Goal: Task Accomplishment & Management: Use online tool/utility

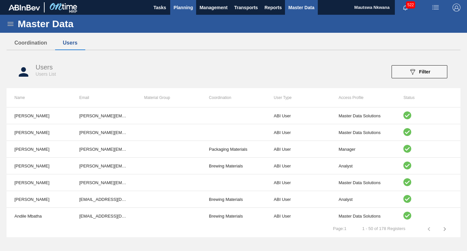
click at [176, 7] on span "Planning" at bounding box center [182, 8] width 19 height 8
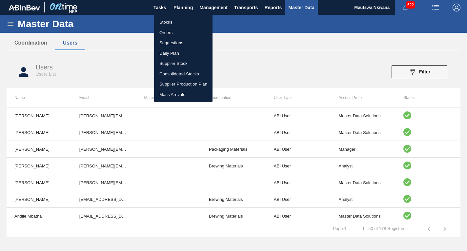
click at [171, 43] on li "Suggestions" at bounding box center [183, 43] width 58 height 10
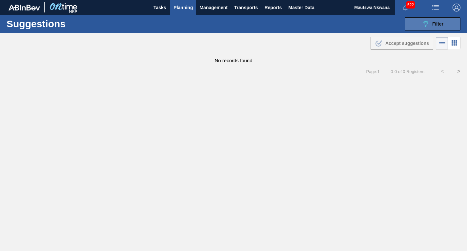
click at [436, 25] on span "Filter" at bounding box center [437, 23] width 11 height 5
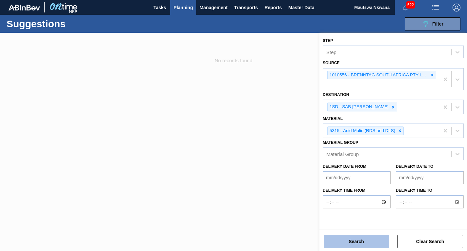
click at [359, 242] on button "Search" at bounding box center [357, 241] width 66 height 13
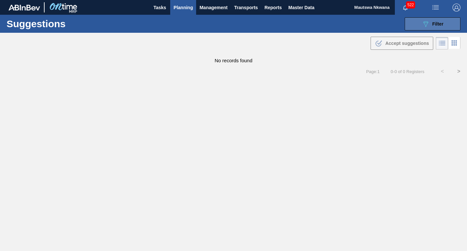
click at [436, 20] on div "089F7B8B-B2A5-4AFE-B5C0-19BA573D28AC Filter" at bounding box center [433, 24] width 22 height 8
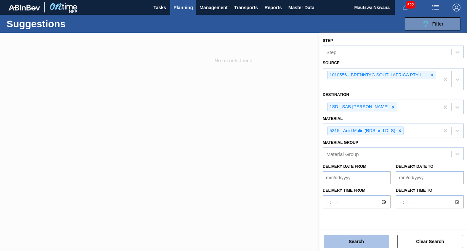
click at [363, 241] on button "Search" at bounding box center [357, 241] width 66 height 13
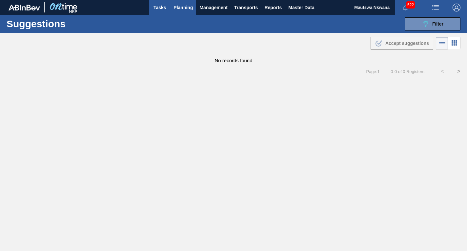
click at [160, 6] on span "Tasks" at bounding box center [159, 8] width 14 height 8
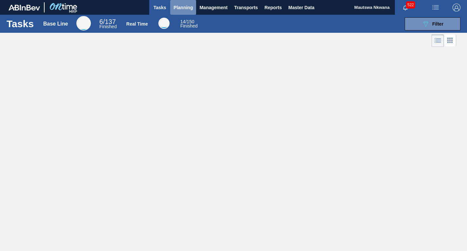
click at [178, 6] on span "Planning" at bounding box center [182, 8] width 19 height 8
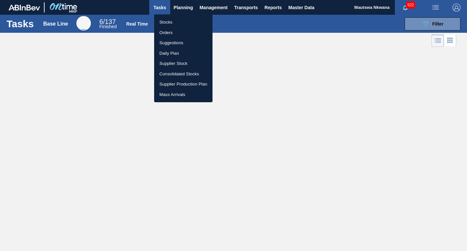
click at [171, 42] on li "Suggestions" at bounding box center [183, 43] width 58 height 10
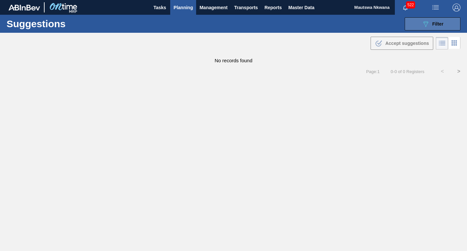
click at [434, 24] on span "Filter" at bounding box center [437, 23] width 11 height 5
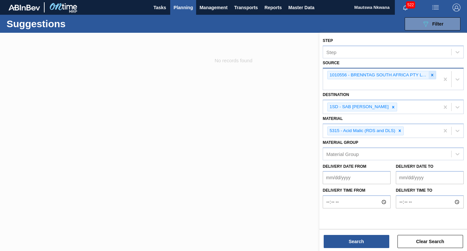
click at [433, 74] on icon at bounding box center [432, 75] width 2 height 2
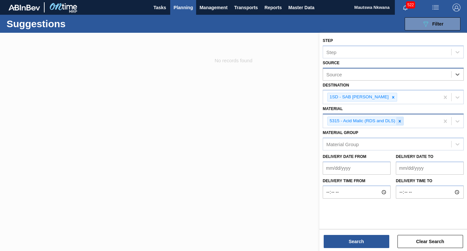
click at [400, 120] on icon at bounding box center [399, 121] width 5 height 5
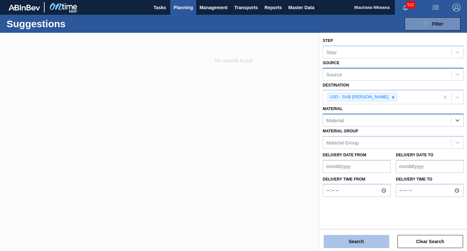
click at [369, 241] on button "Search" at bounding box center [357, 241] width 66 height 13
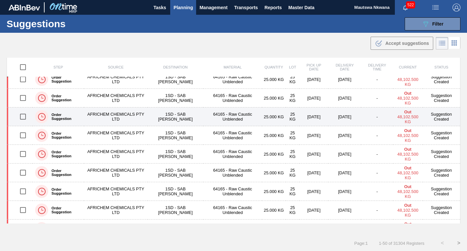
scroll to position [788, 0]
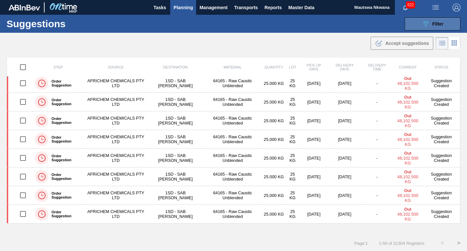
click at [436, 20] on div "089F7B8B-B2A5-4AFE-B5C0-19BA573D28AC Filter" at bounding box center [433, 24] width 22 height 8
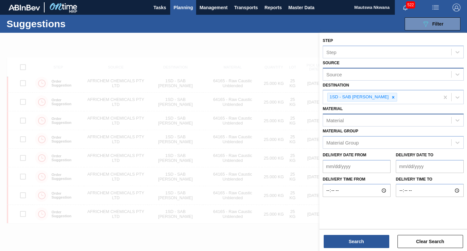
click at [354, 72] on div "Source" at bounding box center [387, 75] width 128 height 10
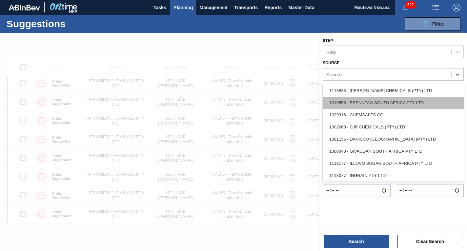
click at [364, 102] on div "1010556 - BRENNTAG SOUTH AFRICA PTY LTD" at bounding box center [393, 103] width 141 height 12
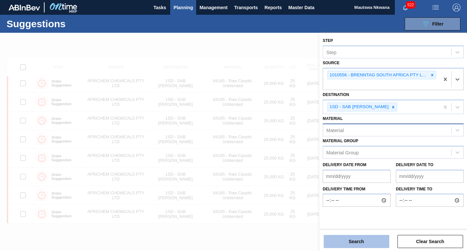
click at [361, 240] on button "Search" at bounding box center [357, 241] width 66 height 13
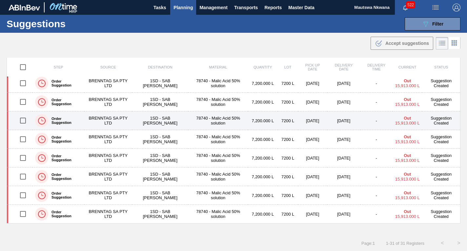
scroll to position [302, 0]
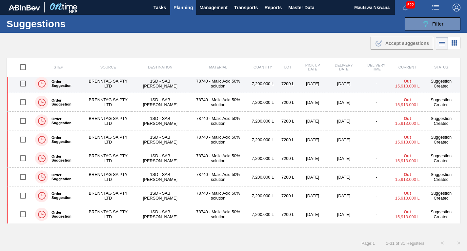
click at [22, 83] on input "checkbox" at bounding box center [23, 84] width 14 height 14
checkbox input "true"
click at [109, 82] on td "BRENNTAG SA PTY LTD" at bounding box center [108, 83] width 48 height 19
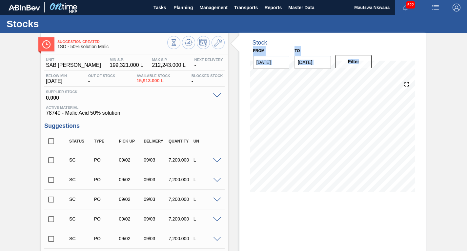
drag, startPoint x: 465, startPoint y: 45, endPoint x: 460, endPoint y: 162, distance: 117.5
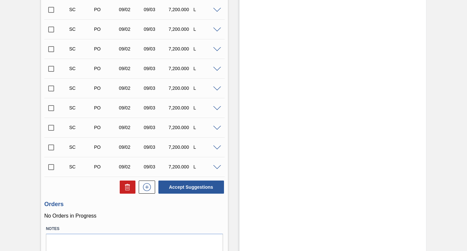
scroll to position [498, 0]
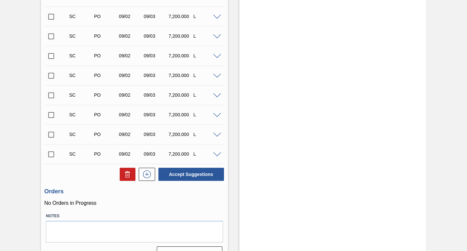
click at [49, 154] on input "checkbox" at bounding box center [51, 155] width 14 height 14
click at [216, 154] on span at bounding box center [217, 154] width 8 height 5
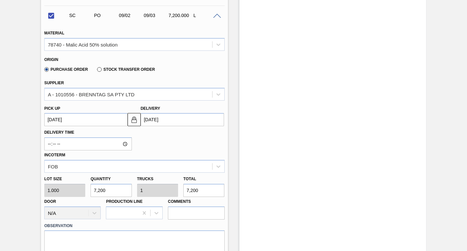
scroll to position [662, 0]
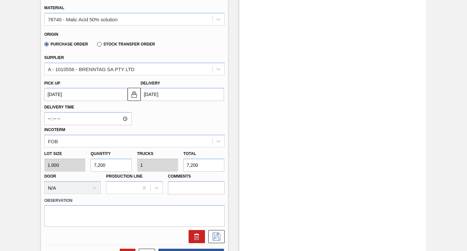
click at [77, 95] on up3239721455 "09/02/2025" at bounding box center [85, 94] width 83 height 13
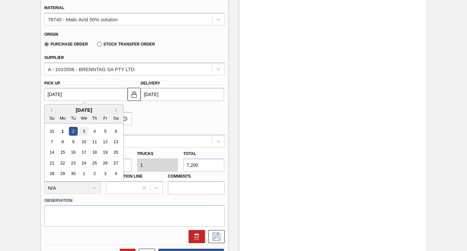
click at [83, 132] on div "3" at bounding box center [83, 131] width 9 height 9
checkbox input "false"
type up3239721455 "09/03/2025"
type input "09/04/2025"
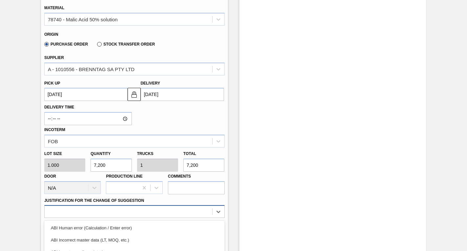
click at [113, 212] on div "option ABI Planning - Production plan focused, 6 of 18. 18 results available. U…" at bounding box center [134, 211] width 180 height 13
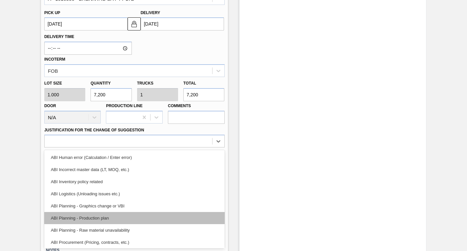
click at [93, 219] on div "ABI Planning - Production plan" at bounding box center [134, 218] width 180 height 12
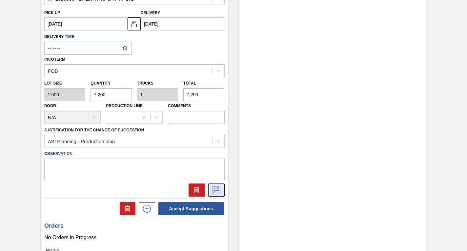
click at [214, 188] on icon at bounding box center [216, 190] width 10 height 8
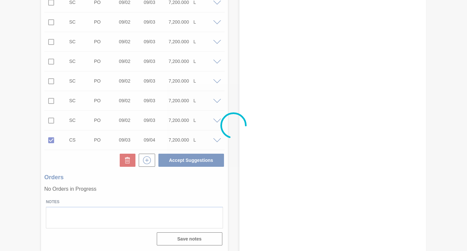
scroll to position [512, 0]
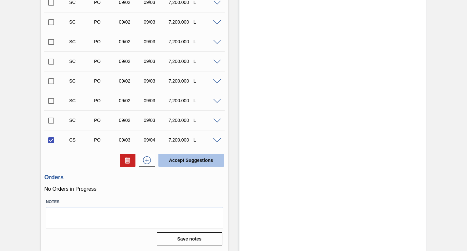
click at [188, 160] on button "Accept Suggestions" at bounding box center [191, 160] width 66 height 13
checkbox input "false"
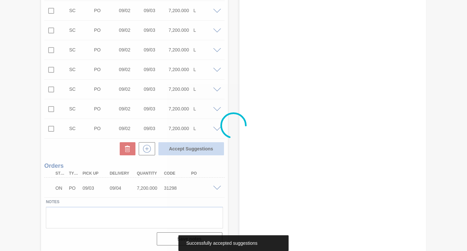
scroll to position [504, 0]
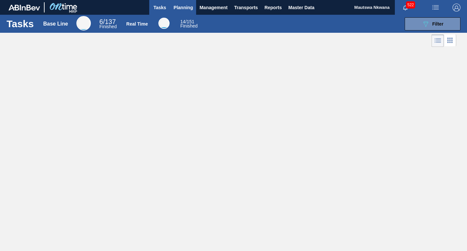
click at [182, 7] on span "Planning" at bounding box center [182, 8] width 19 height 8
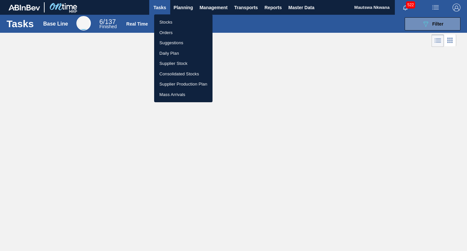
click at [169, 21] on li "Stocks" at bounding box center [183, 22] width 58 height 10
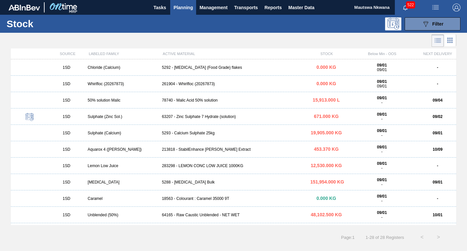
click at [181, 7] on span "Planning" at bounding box center [182, 8] width 19 height 8
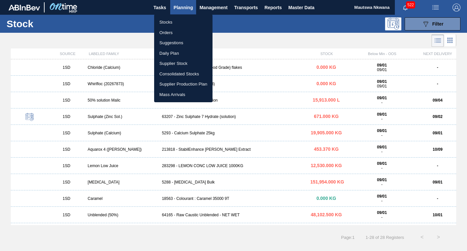
click at [168, 31] on li "Orders" at bounding box center [183, 33] width 58 height 10
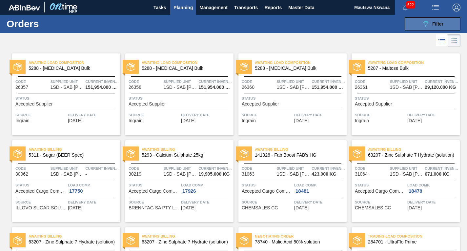
click at [437, 22] on span "Filter" at bounding box center [437, 23] width 11 height 5
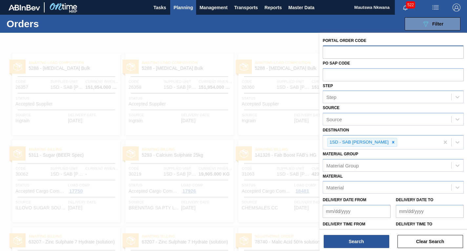
click at [345, 51] on input "text" at bounding box center [393, 52] width 141 height 12
type input "31290"
click at [342, 233] on div "Search Clear Search" at bounding box center [393, 238] width 148 height 18
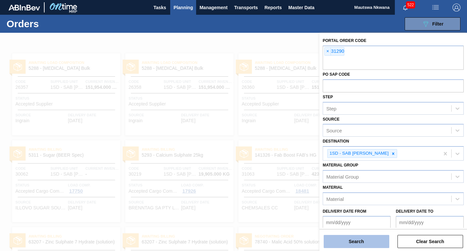
click at [346, 240] on button "Search" at bounding box center [357, 241] width 66 height 13
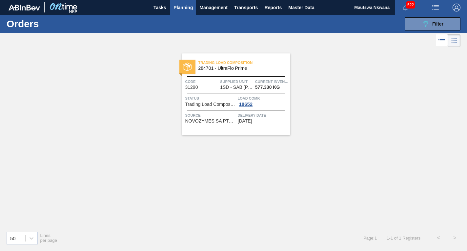
click at [226, 105] on span "Trading Load Composition" at bounding box center [210, 104] width 51 height 5
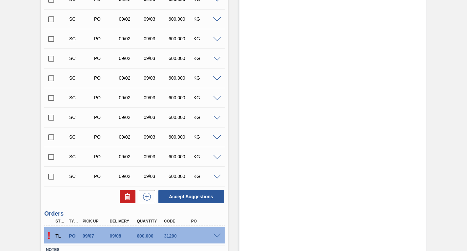
scroll to position [645, 0]
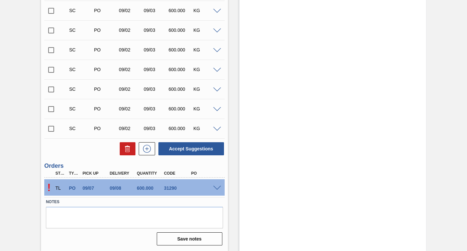
click at [216, 187] on span at bounding box center [217, 188] width 8 height 5
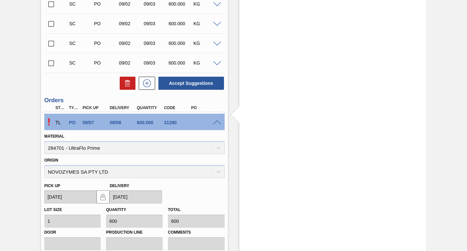
scroll to position [804, 0]
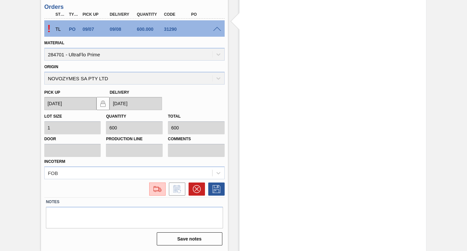
click at [218, 26] on div at bounding box center [218, 28] width 13 height 5
click at [215, 26] on div at bounding box center [218, 28] width 13 height 5
click at [153, 190] on img at bounding box center [157, 189] width 10 height 8
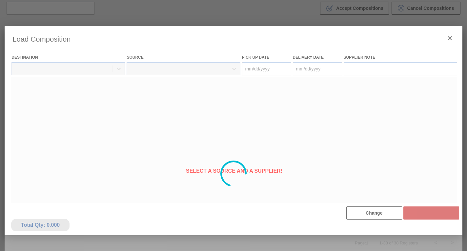
type Date "09/07/2025"
type Date "09/08/2025"
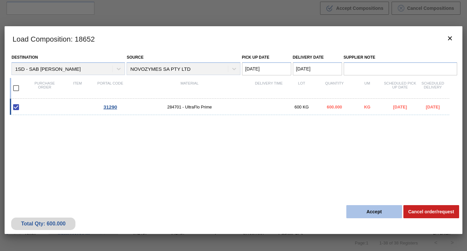
click at [376, 212] on button "Accept" at bounding box center [374, 211] width 56 height 13
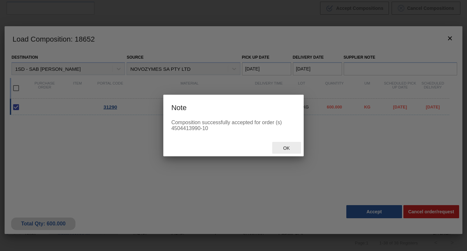
click at [287, 150] on span "Ok" at bounding box center [286, 148] width 17 height 5
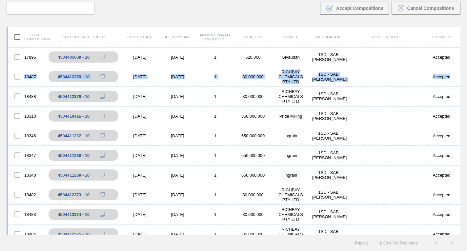
drag, startPoint x: 459, startPoint y: 77, endPoint x: 460, endPoint y: 61, distance: 15.4
click at [460, 61] on div "Load composition SAP Purchase Order Pick up Date Delivery Date Amount Portal Re…" at bounding box center [233, 136] width 467 height 230
click at [437, 94] on div "Accepted" at bounding box center [442, 96] width 38 height 5
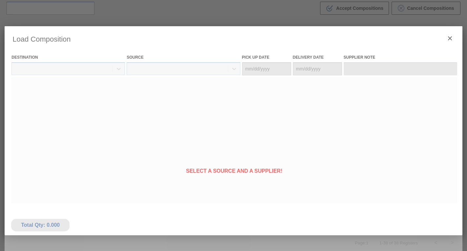
type Date "10/01/2025"
type Date "10/02/2025"
